Goal: Information Seeking & Learning: Learn about a topic

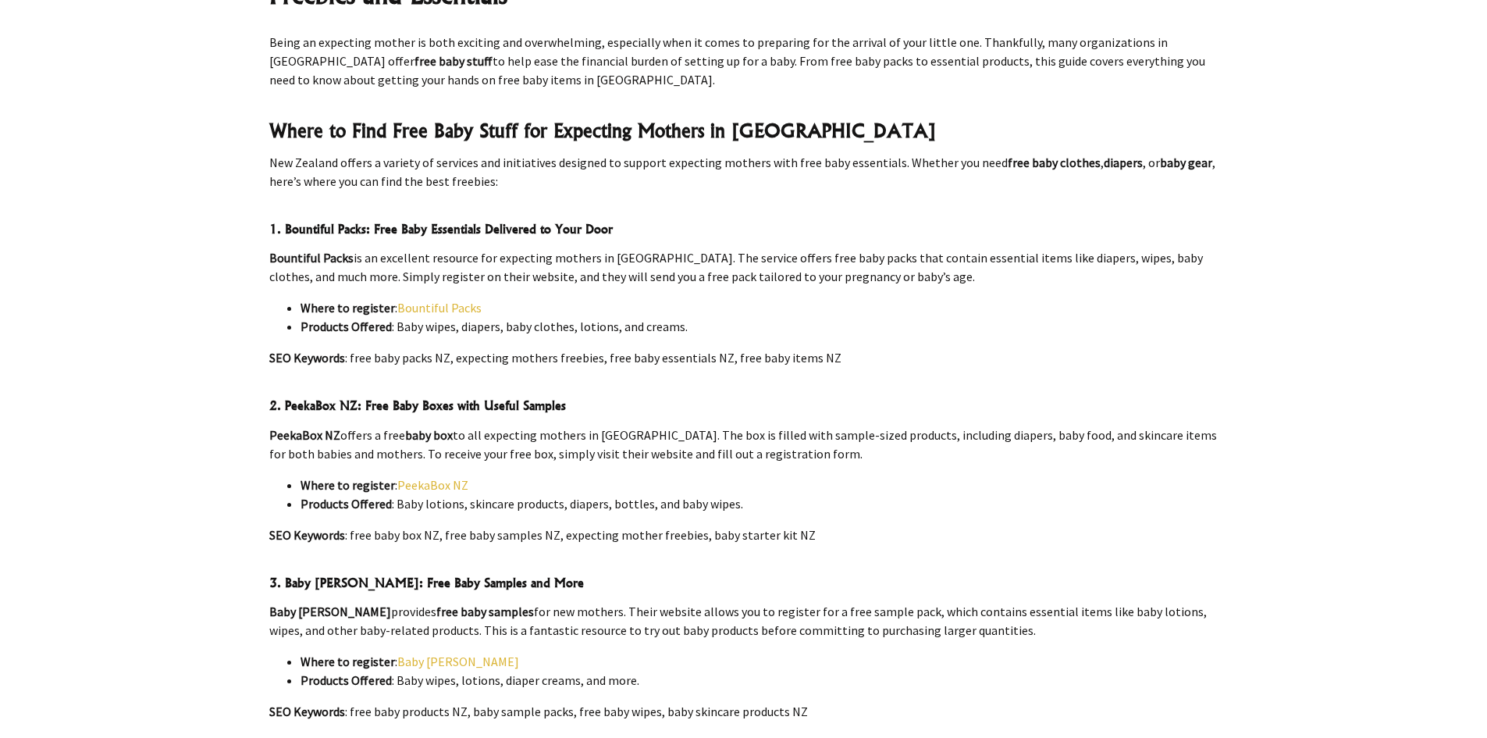
scroll to position [468, 0]
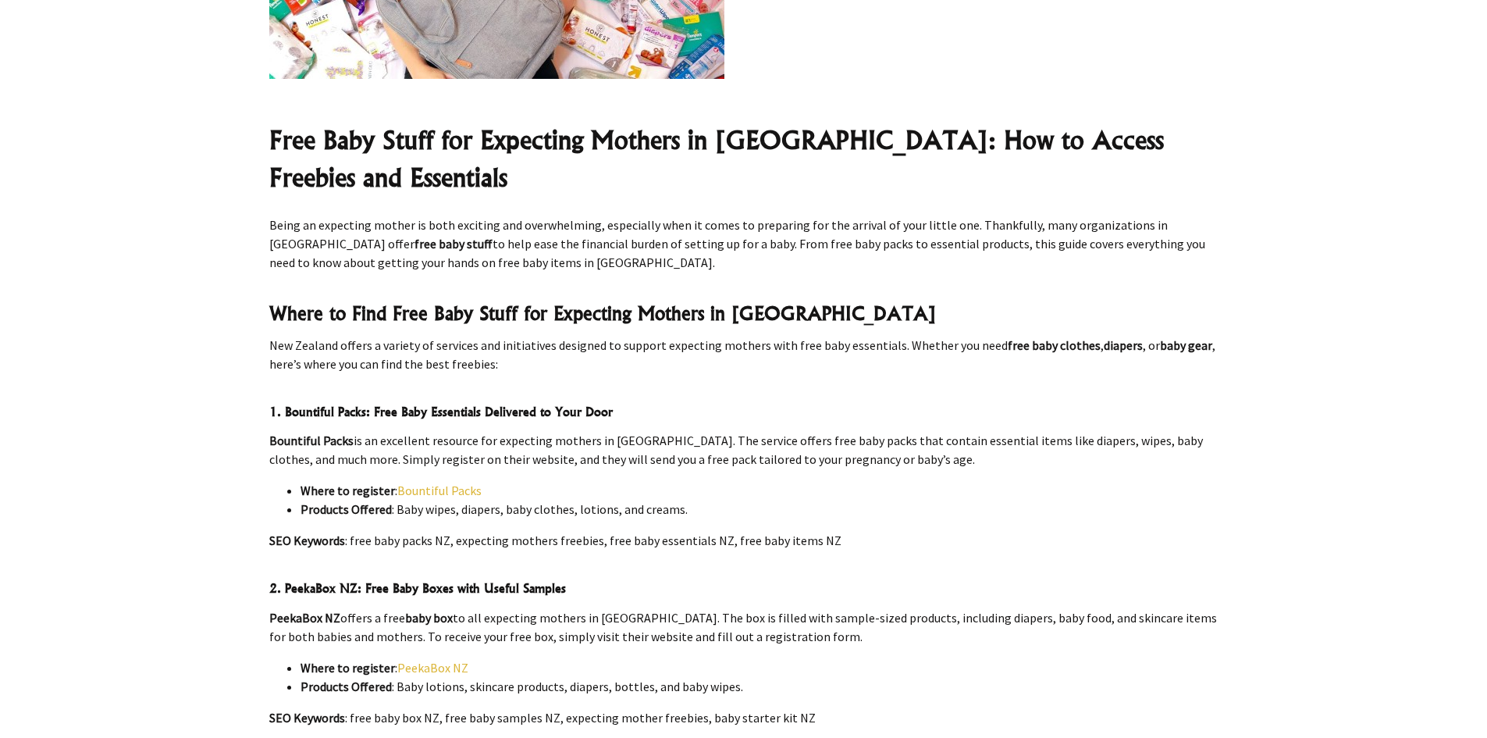
click at [434, 483] on link "Bountiful Packs" at bounding box center [439, 491] width 84 height 16
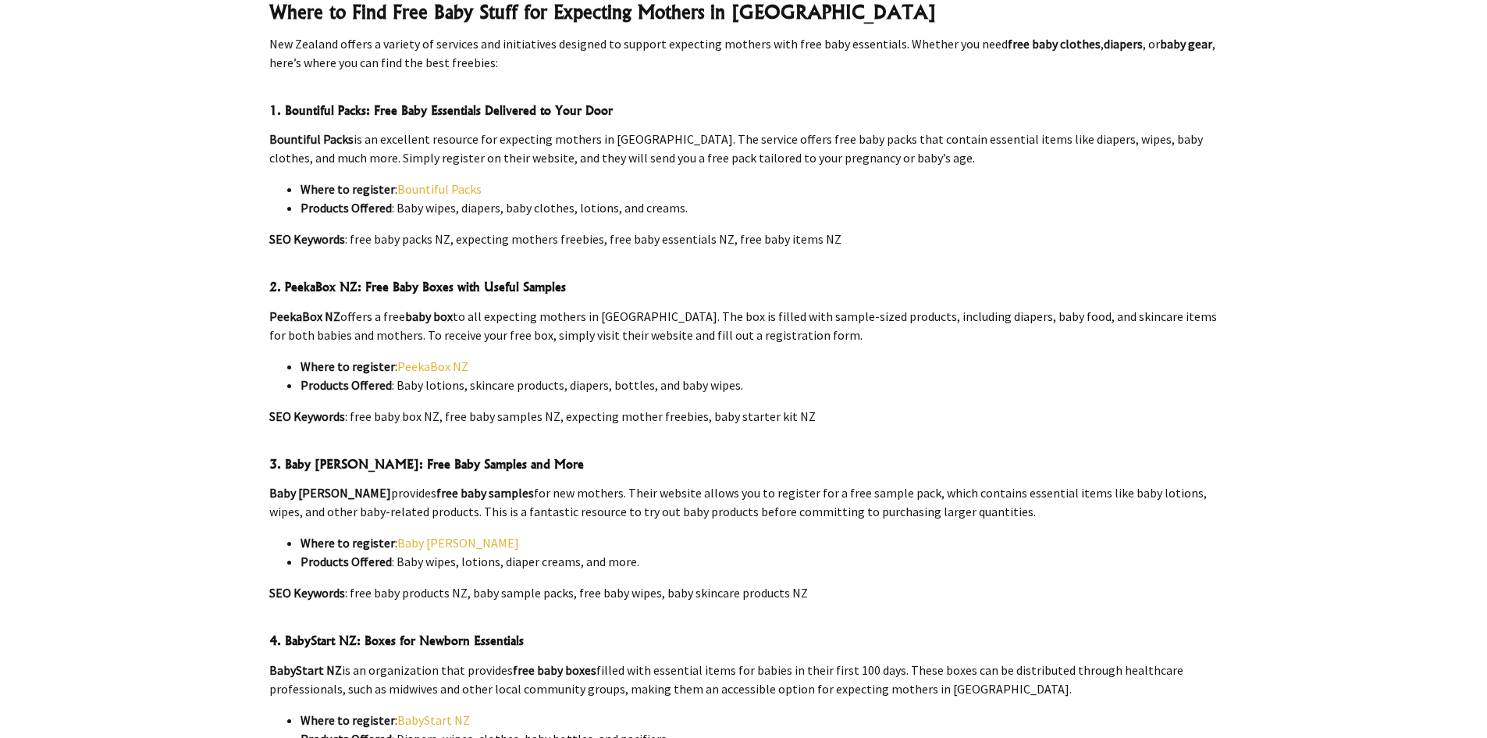
scroll to position [781, 0]
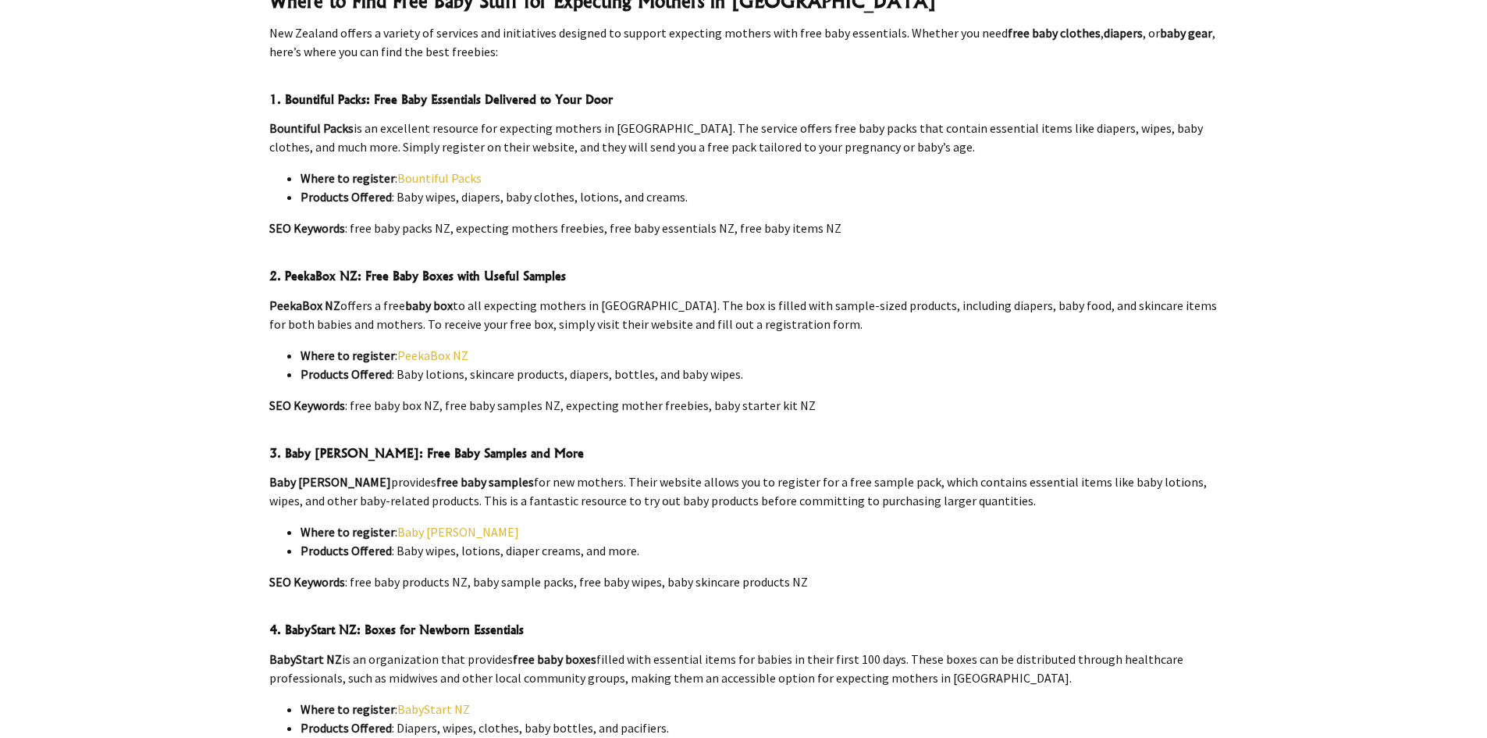
click at [435, 524] on link "Baby [PERSON_NAME]" at bounding box center [458, 532] width 122 height 16
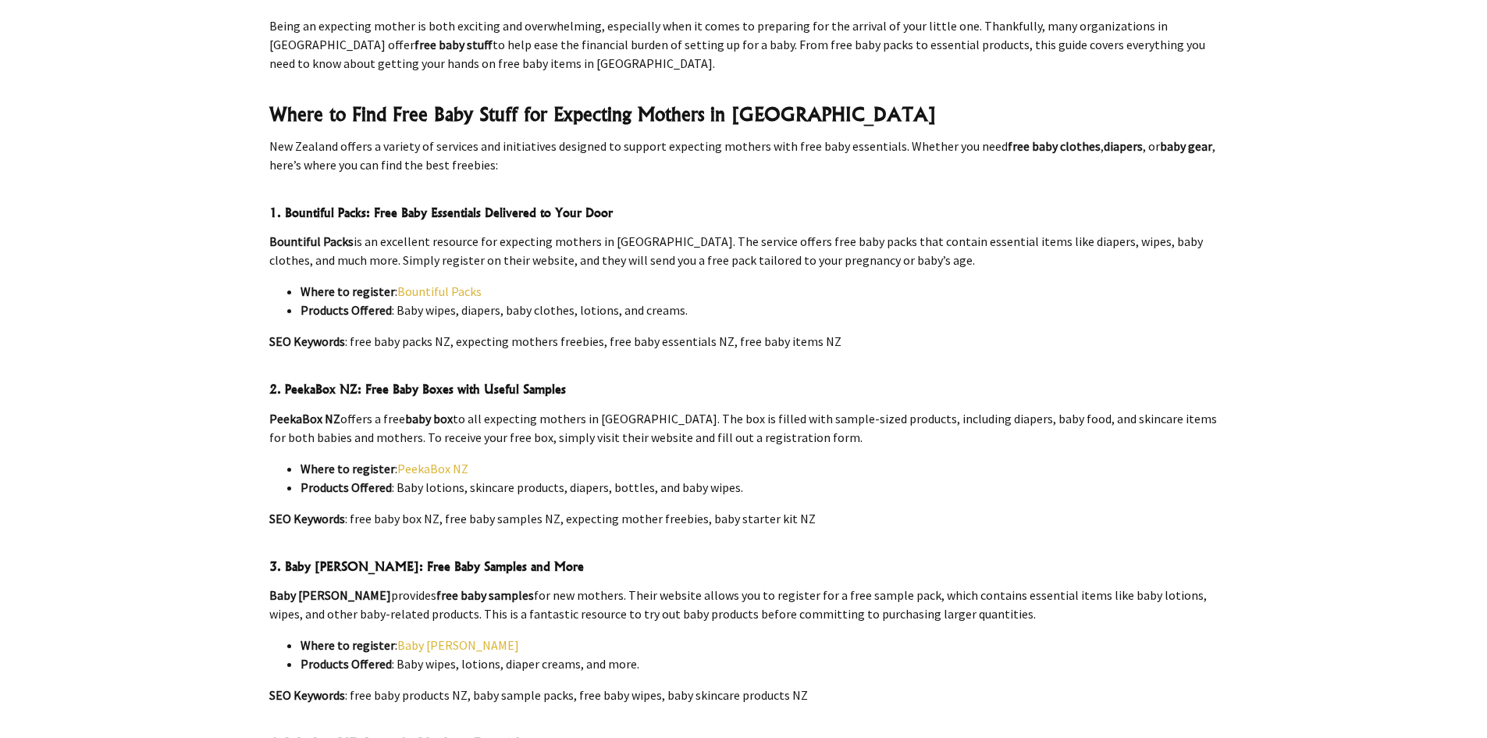
scroll to position [703, 0]
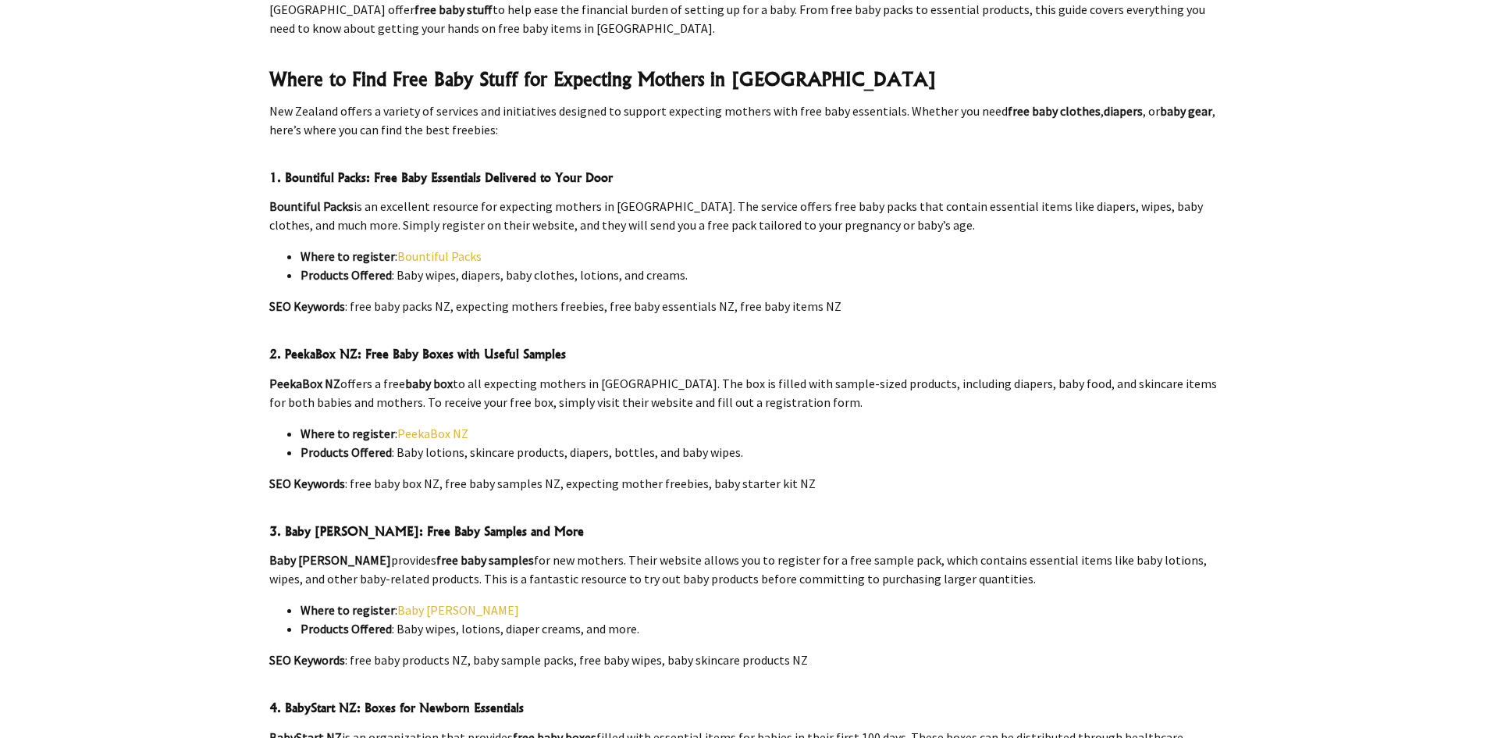
click at [443, 248] on link "Bountiful Packs" at bounding box center [439, 256] width 84 height 16
click at [427, 426] on link "PeekaBox NZ" at bounding box center [432, 434] width 71 height 16
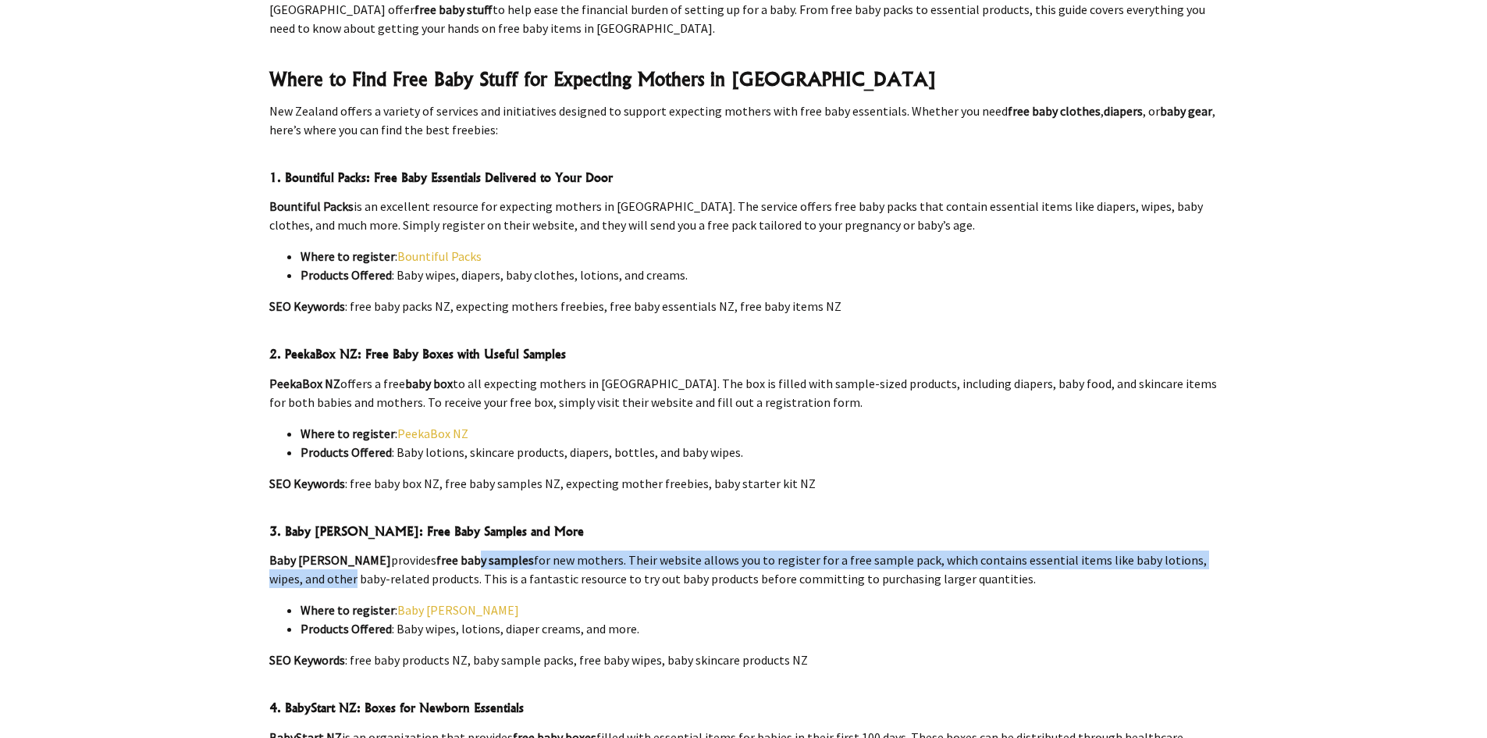
drag, startPoint x: 416, startPoint y: 516, endPoint x: 1199, endPoint y: 520, distance: 783.2
click at [1199, 550] on p "Baby Bilby provides free baby samples for new mothers. Their website allows you…" at bounding box center [743, 568] width 949 height 37
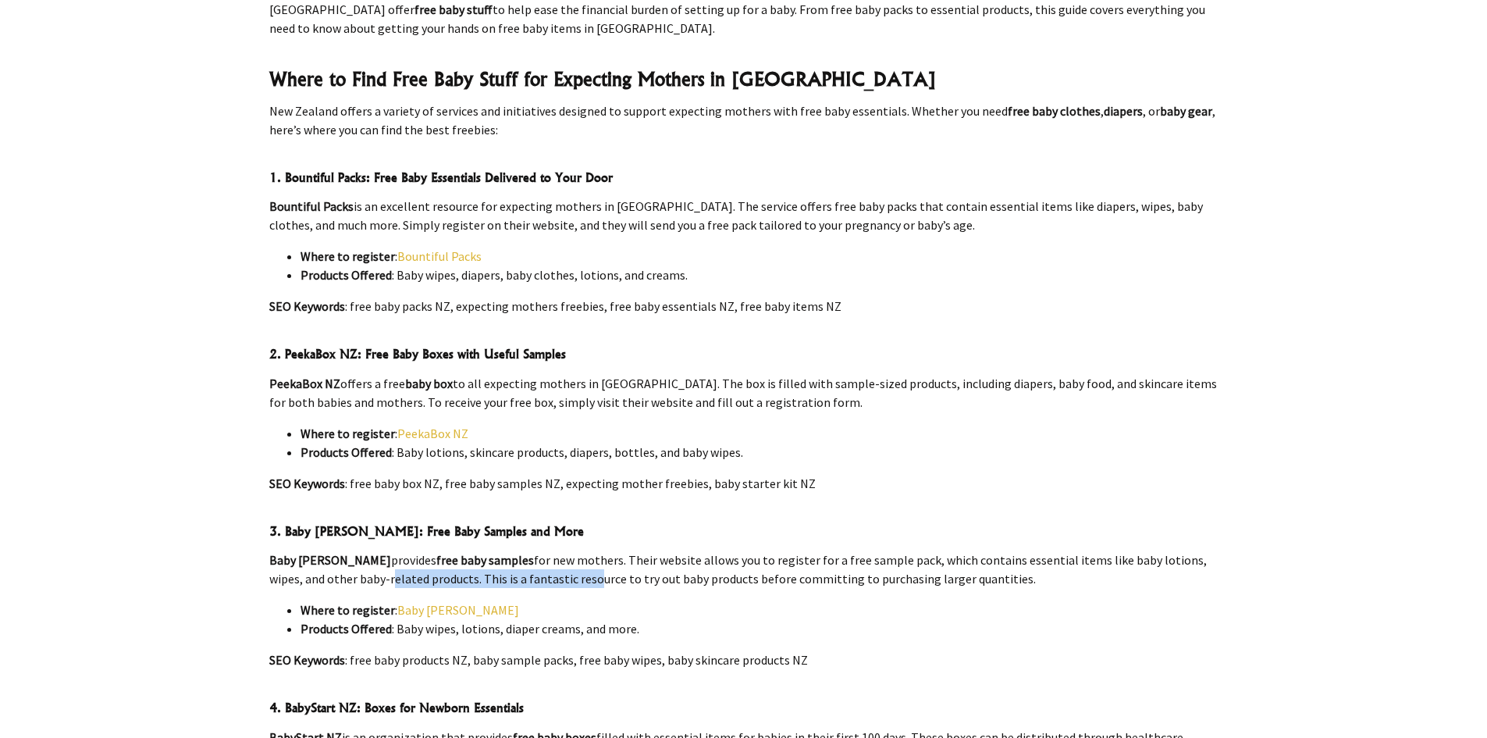
drag, startPoint x: 299, startPoint y: 543, endPoint x: 518, endPoint y: 544, distance: 219.4
click at [510, 550] on p "Baby Bilby provides free baby samples for new mothers. Their website allows you…" at bounding box center [743, 568] width 949 height 37
click at [539, 550] on p "Baby Bilby provides free baby samples for new mothers. Their website allows you…" at bounding box center [743, 568] width 949 height 37
click at [410, 602] on link "Baby [PERSON_NAME]" at bounding box center [458, 610] width 122 height 16
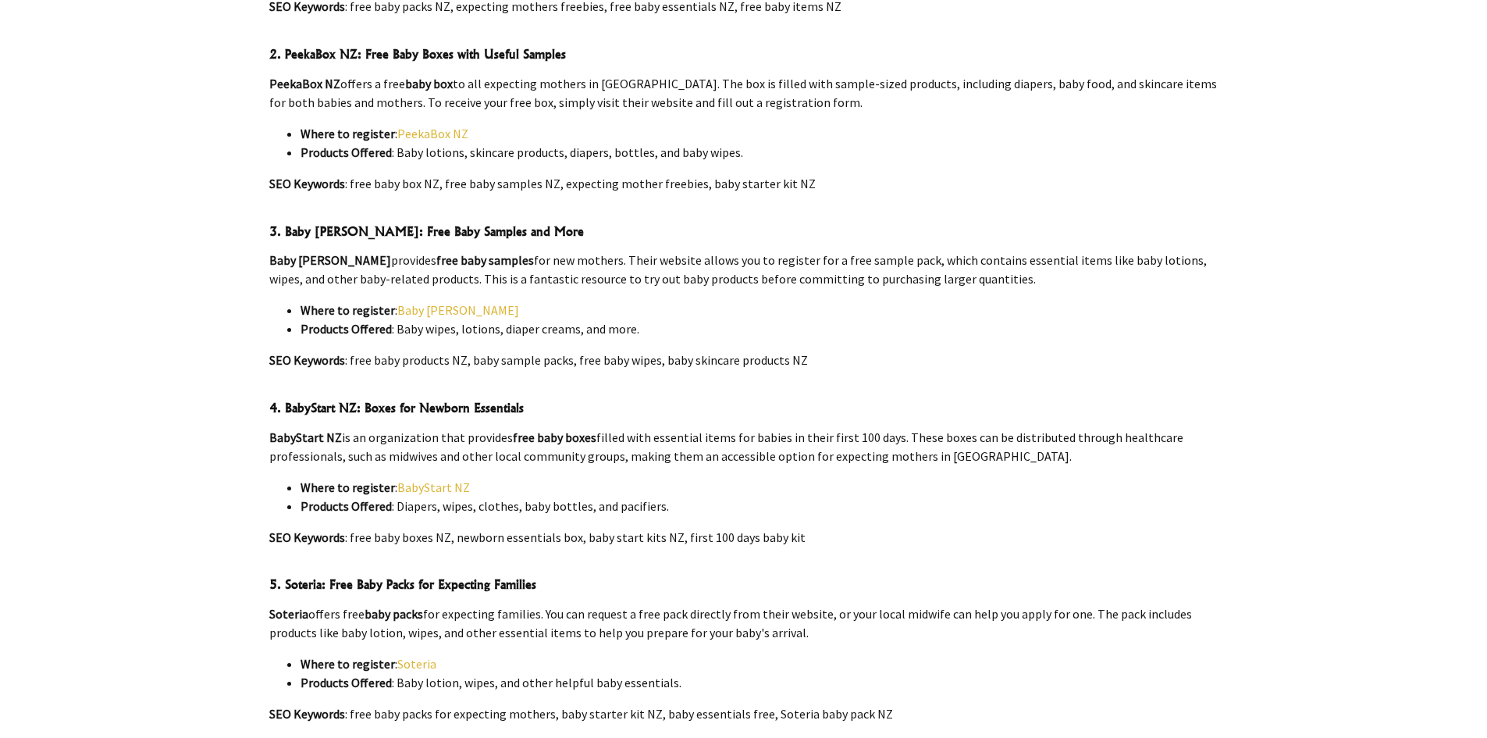
scroll to position [1015, 0]
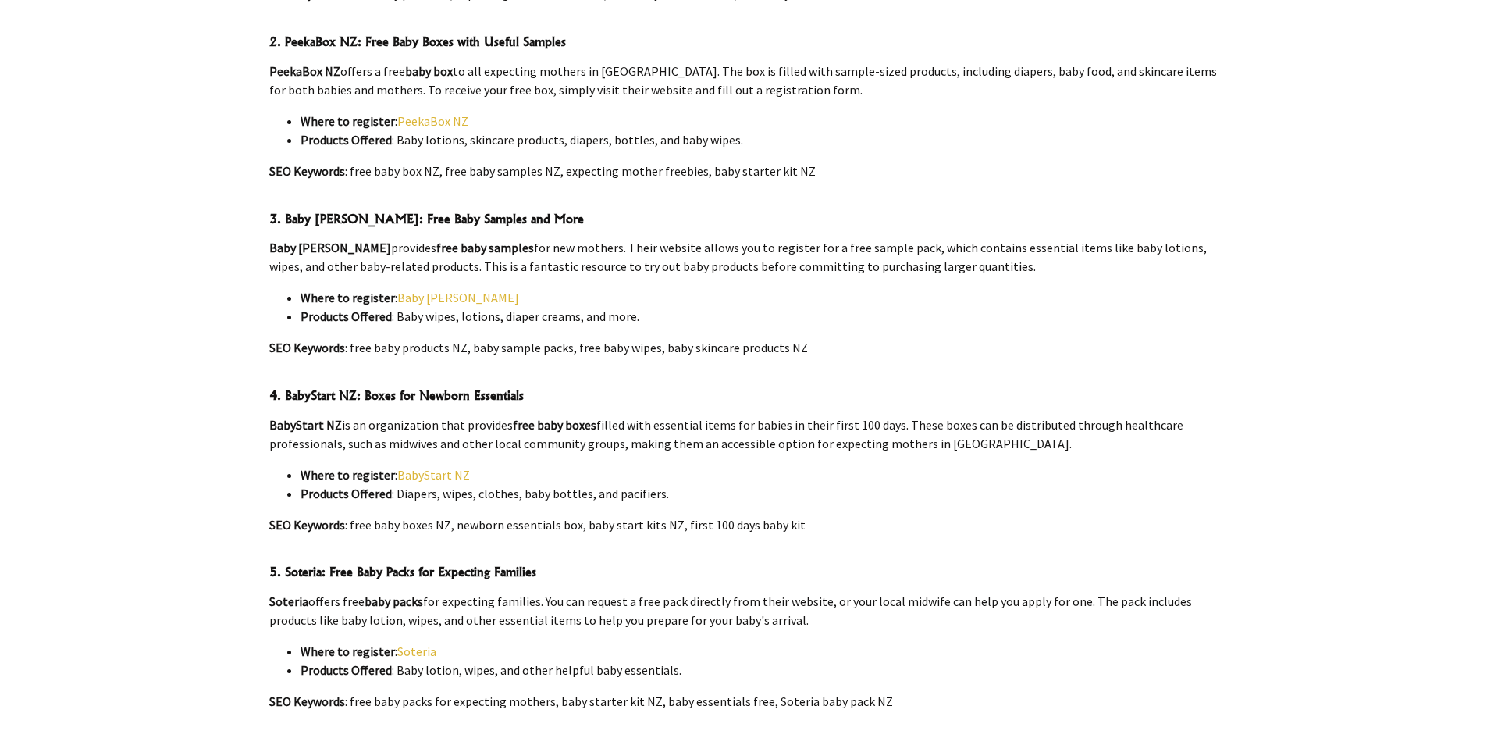
click at [428, 467] on link "BabyStart NZ" at bounding box center [433, 475] width 73 height 16
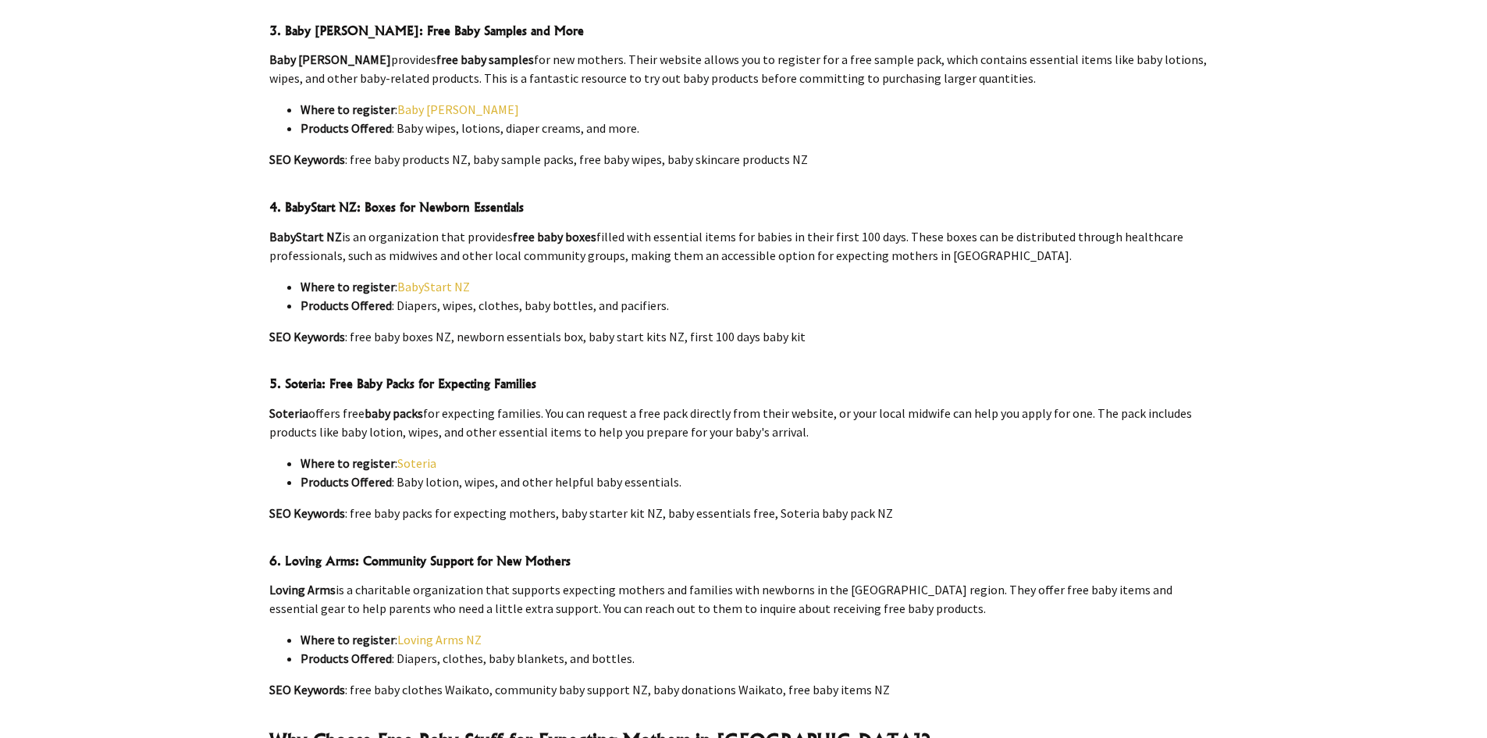
scroll to position [1249, 0]
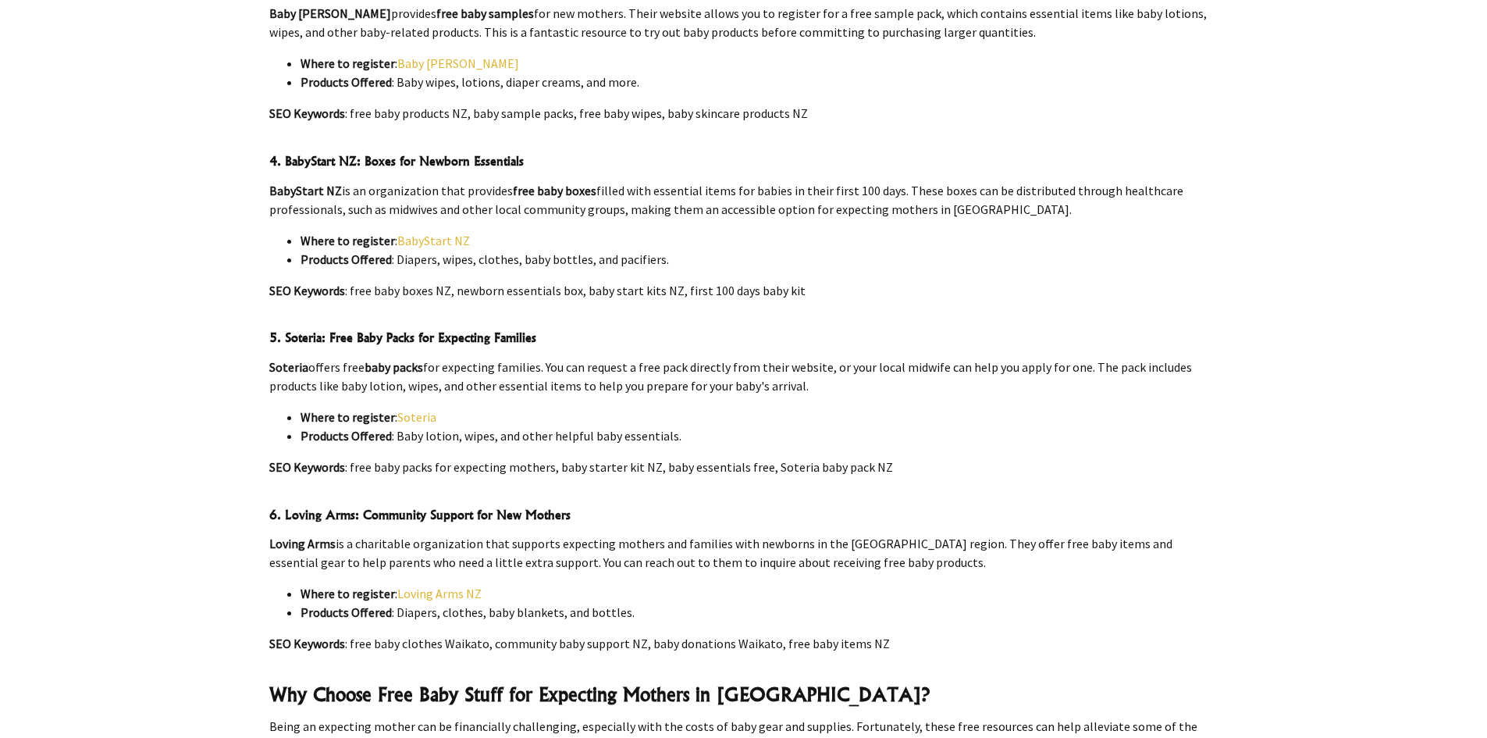
click at [406, 409] on link "Soteria" at bounding box center [416, 417] width 39 height 16
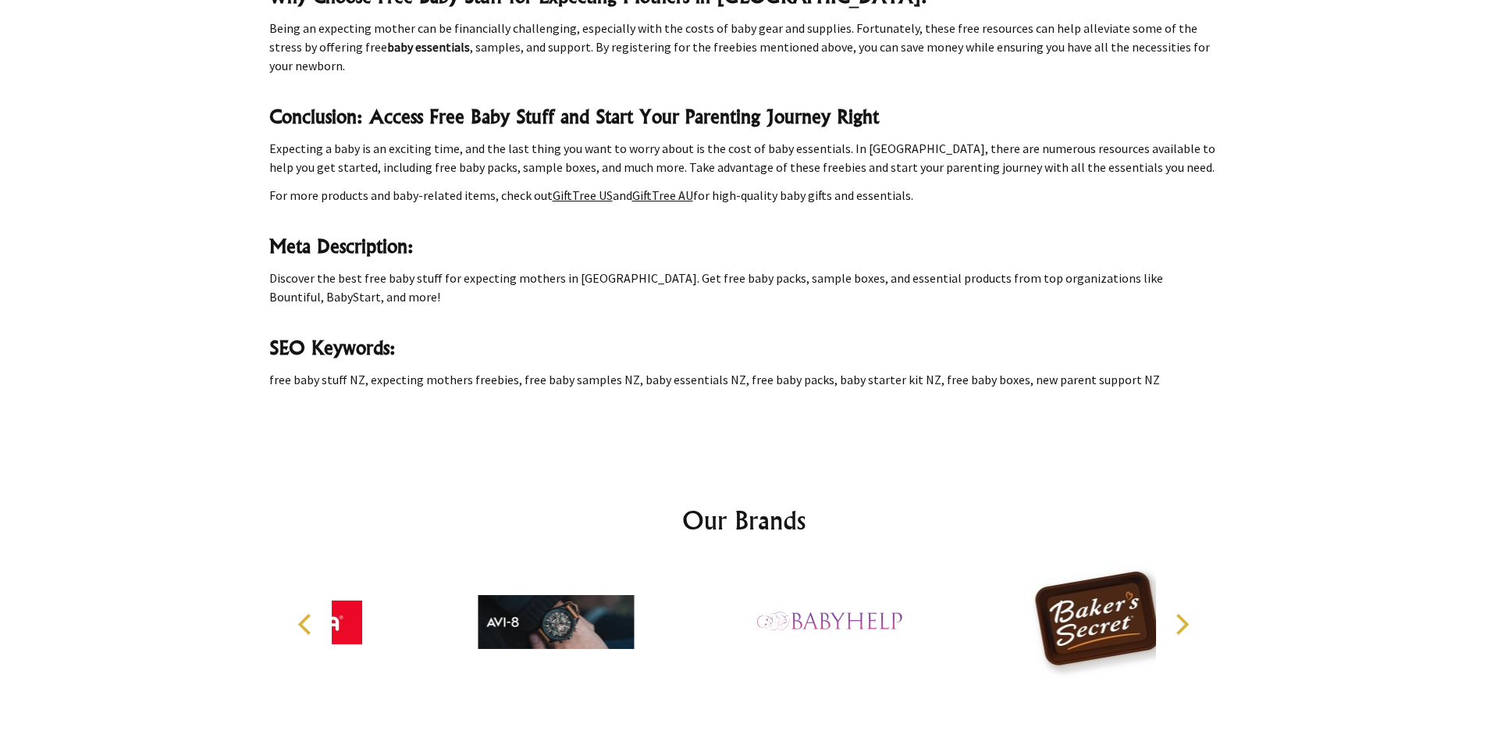
scroll to position [2019, 0]
